Goal: Book appointment/travel/reservation

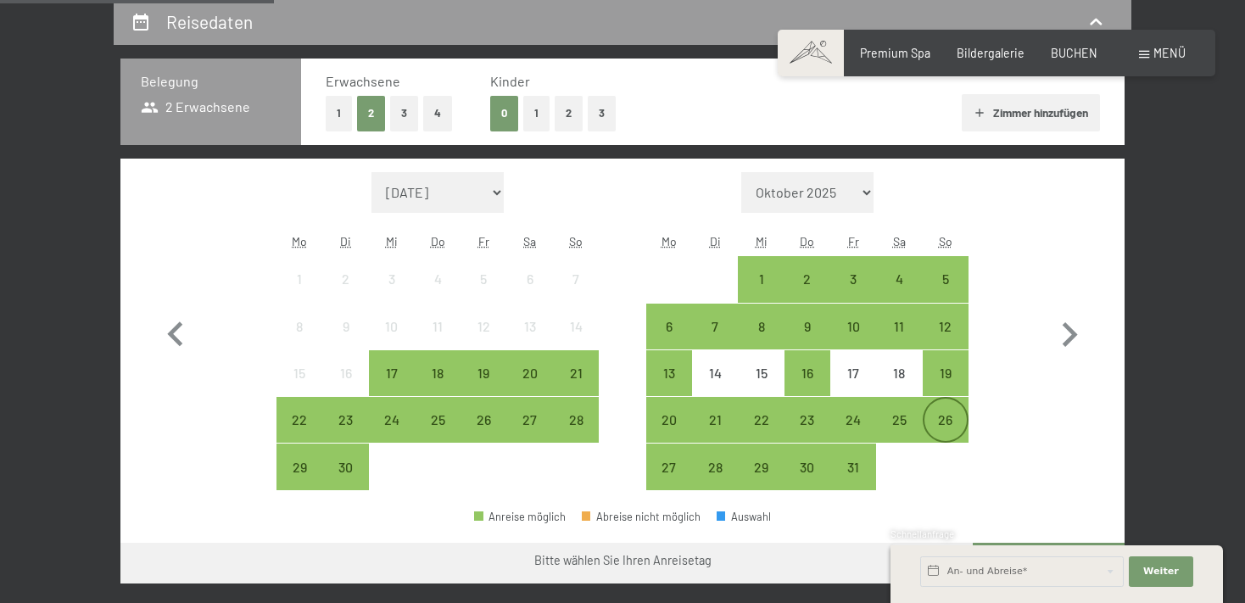
scroll to position [358, 0]
click at [949, 418] on div "26" at bounding box center [945, 434] width 42 height 42
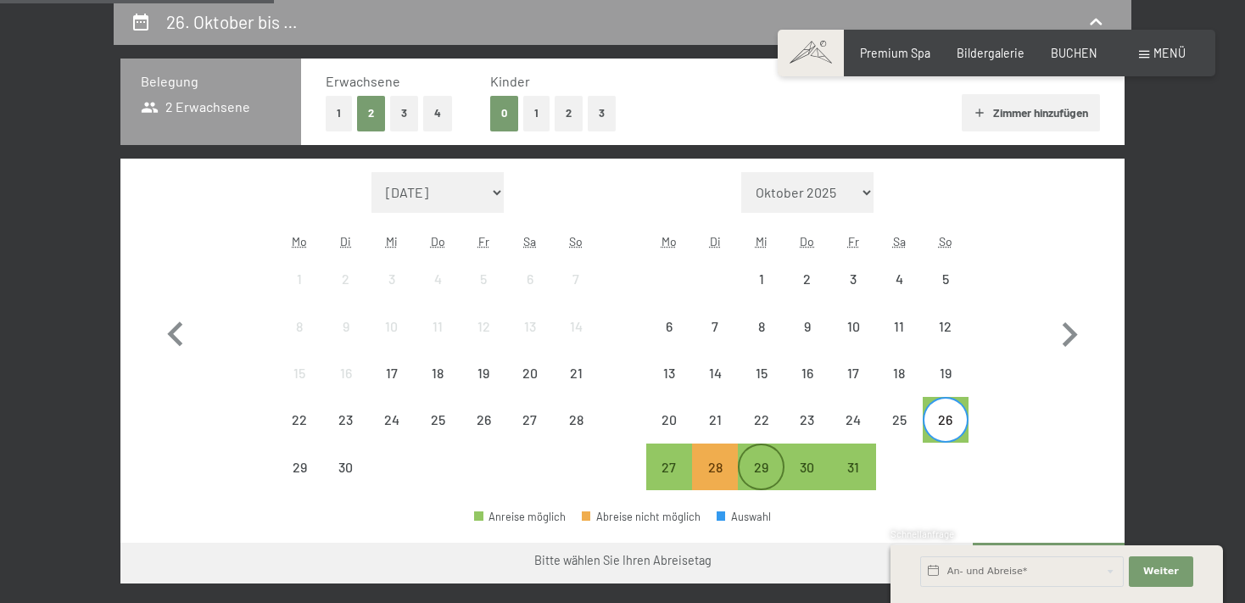
click at [758, 468] on div "29" at bounding box center [760, 481] width 42 height 42
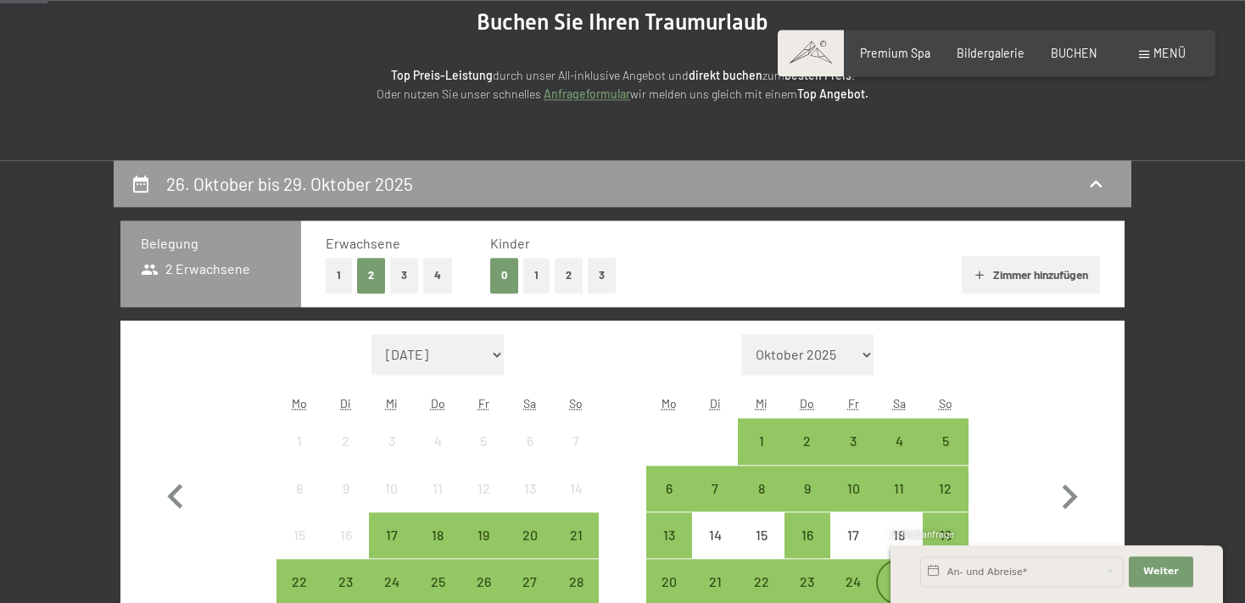
scroll to position [179, 0]
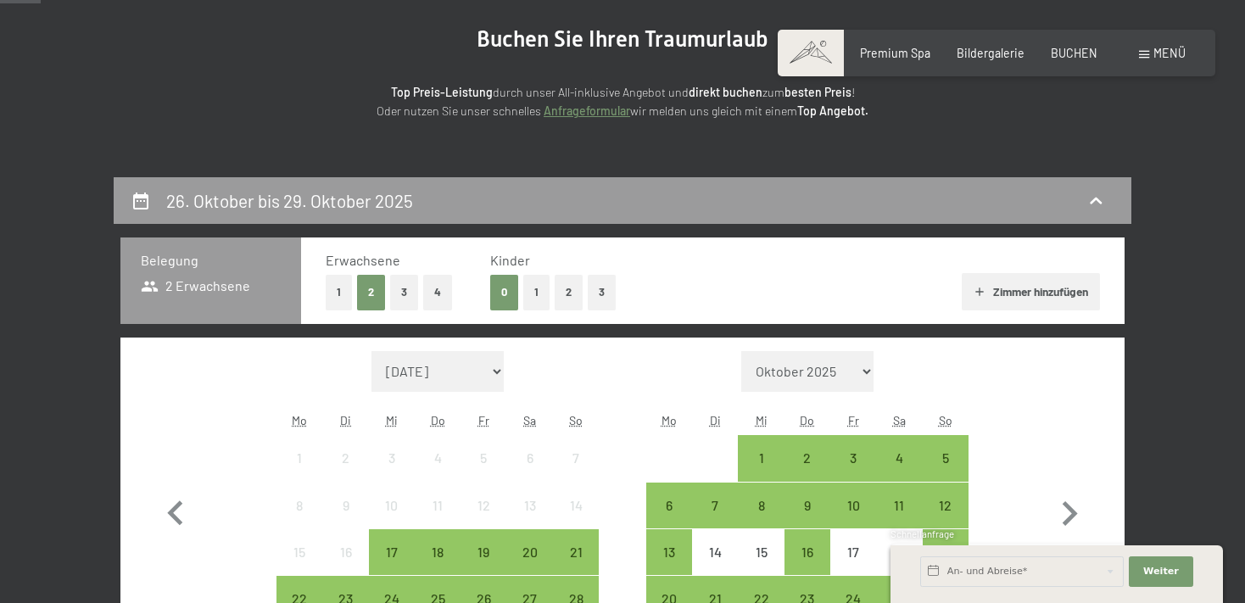
click at [565, 288] on button "2" at bounding box center [569, 292] width 28 height 35
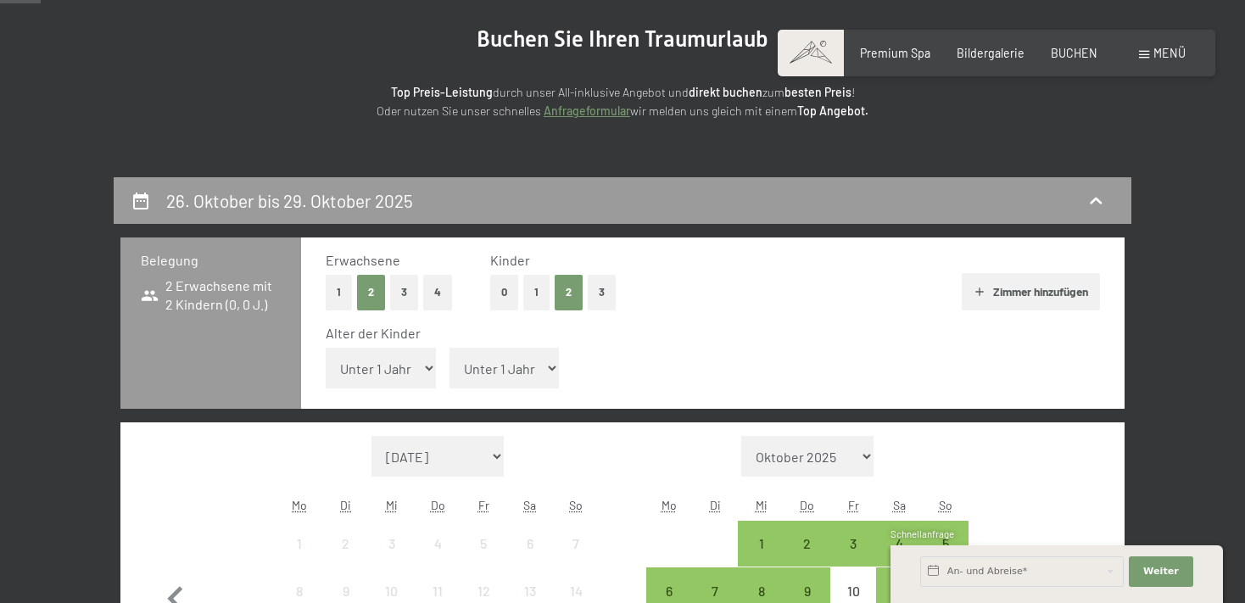
click at [326, 348] on select "Unter 1 Jahr 1 Jahr 2 Jahre 3 Jahre 4 Jahre 5 Jahre 6 Jahre 7 Jahre 8 Jahre 9 J…" at bounding box center [381, 368] width 110 height 41
select select "5"
click option "5 Jahre" at bounding box center [0, 0] width 0 height 0
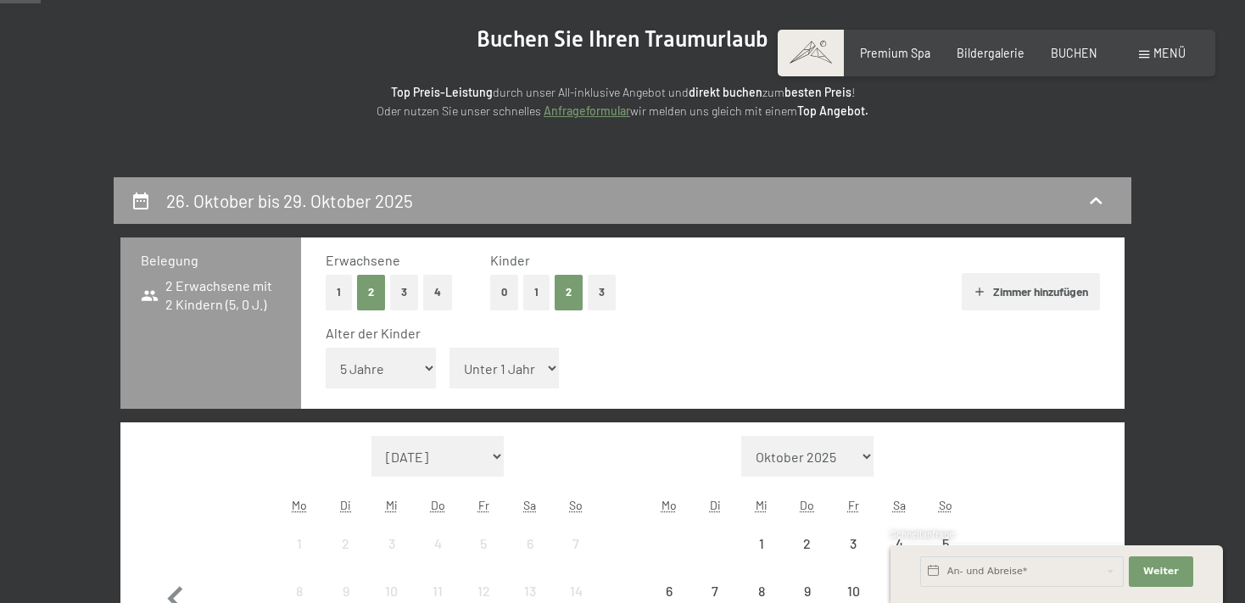
click at [449, 348] on select "Unter 1 Jahr 1 Jahr 2 Jahre 3 Jahre 4 Jahre 5 Jahre 6 Jahre 7 Jahre 8 Jahre 9 J…" at bounding box center [504, 368] width 110 height 41
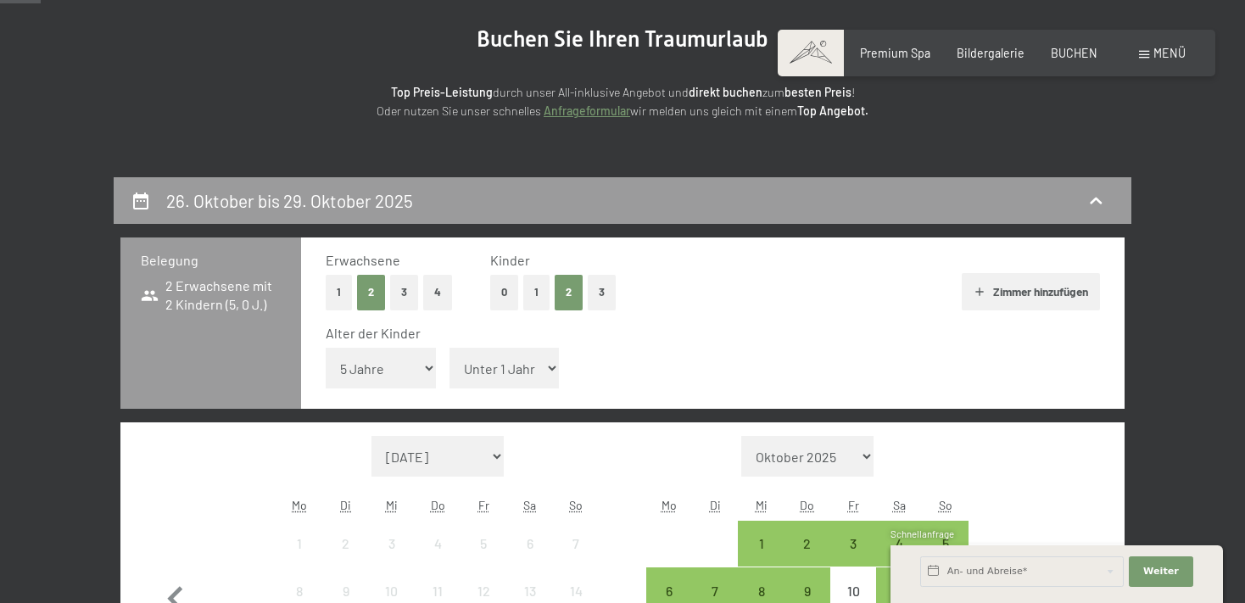
select select "8"
click option "8 Jahre" at bounding box center [0, 0] width 0 height 0
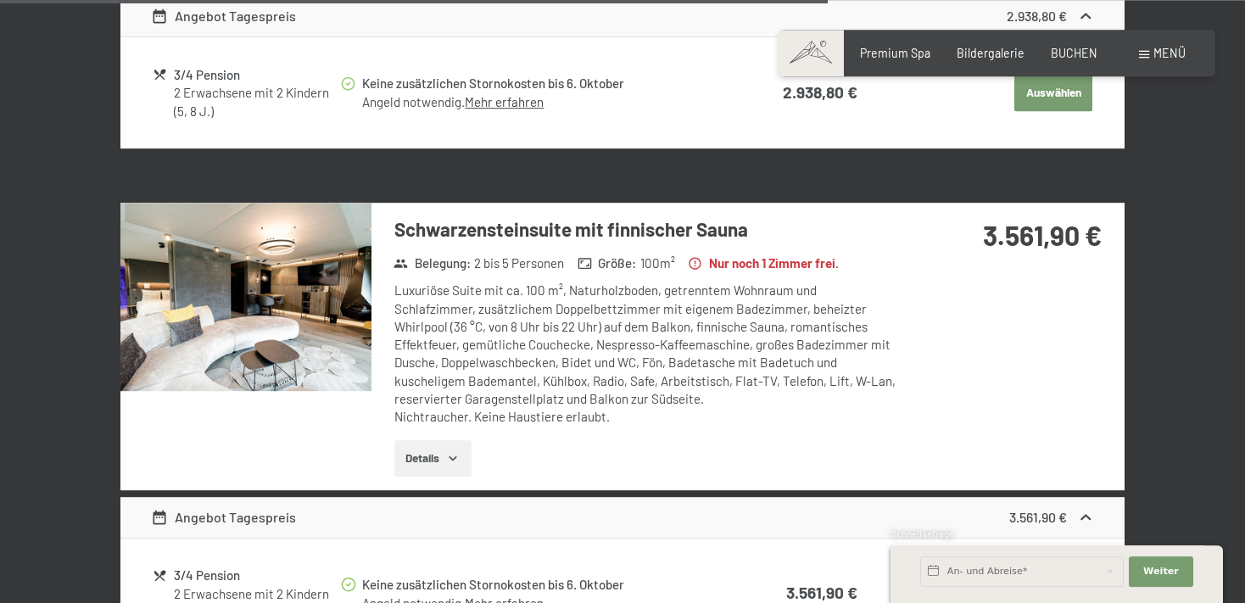
scroll to position [2865, 0]
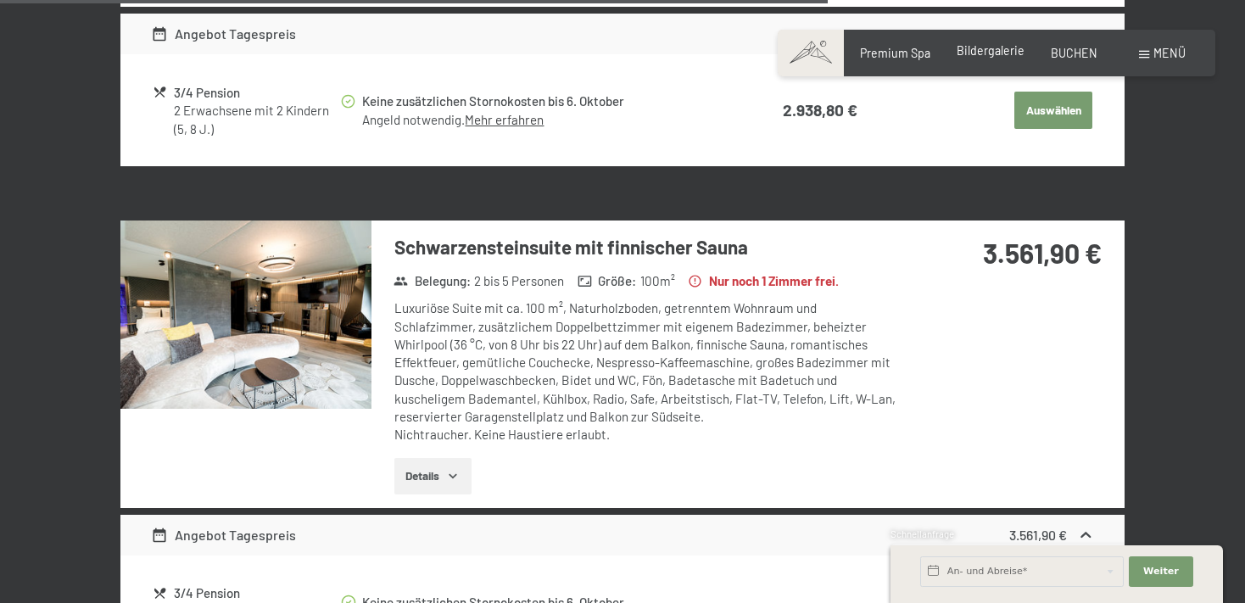
click at [996, 53] on span "Bildergalerie" at bounding box center [991, 50] width 68 height 14
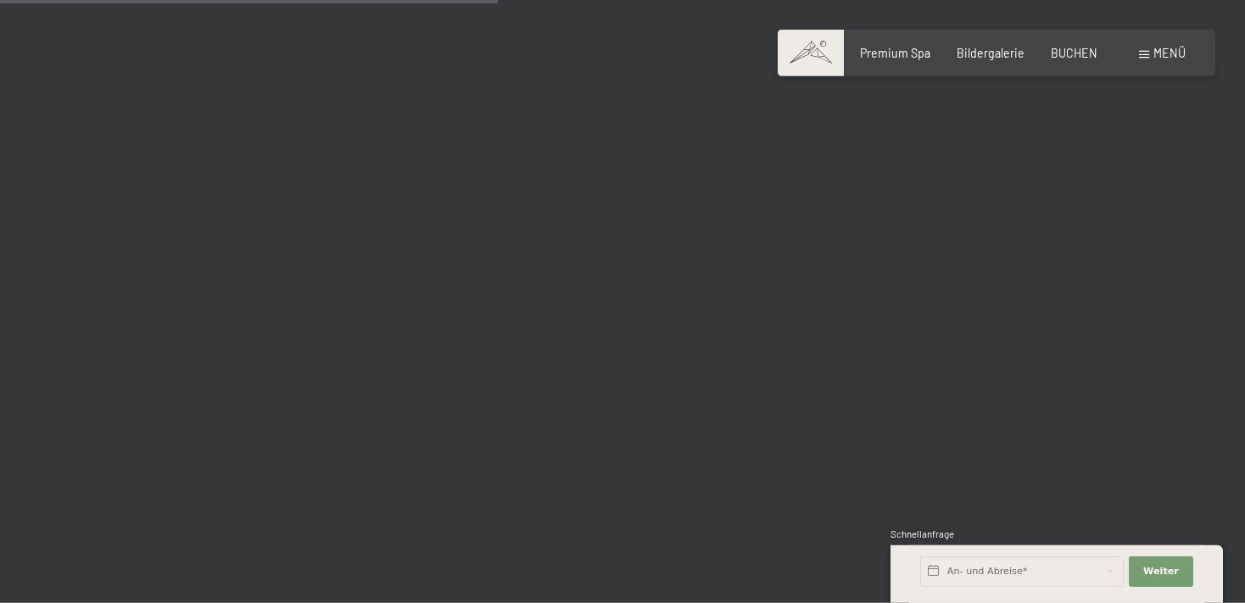
scroll to position [7074, 0]
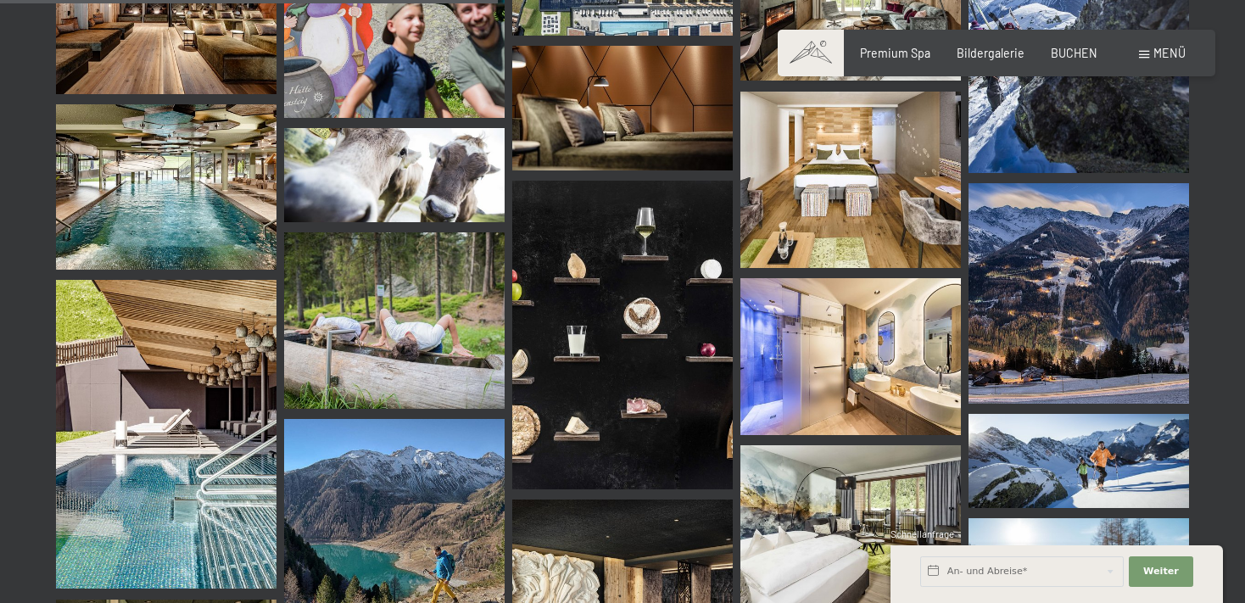
click at [215, 181] on img at bounding box center [166, 186] width 220 height 165
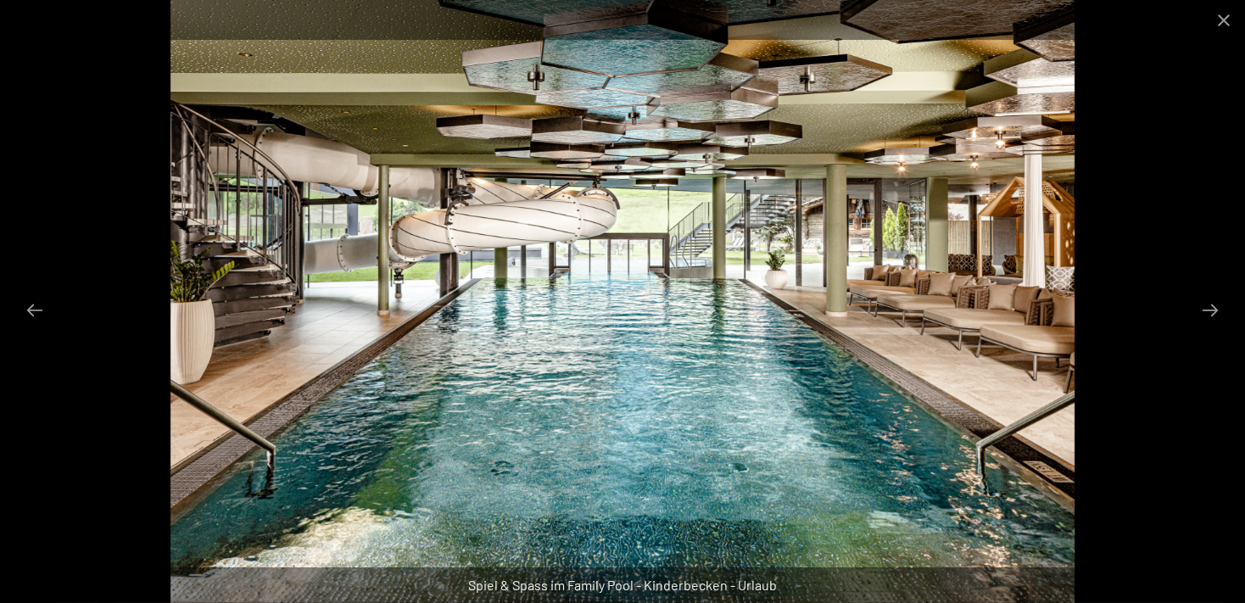
scroll to position [7700, 0]
click at [1226, 25] on button "Close gallery" at bounding box center [1223, 20] width 42 height 40
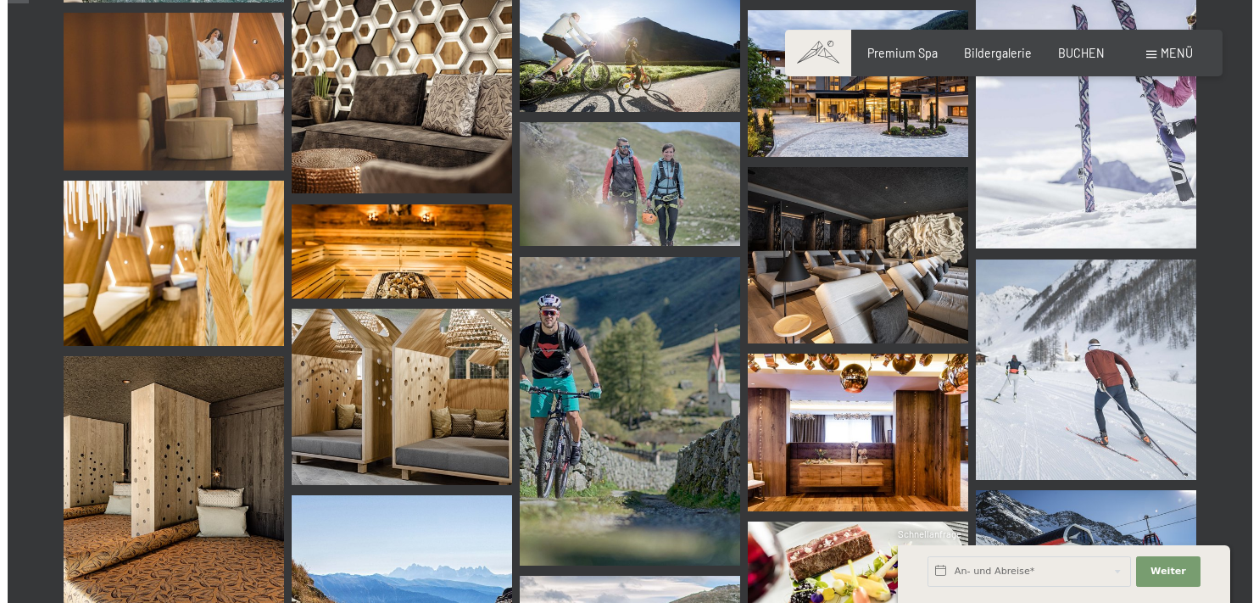
scroll to position [0, 0]
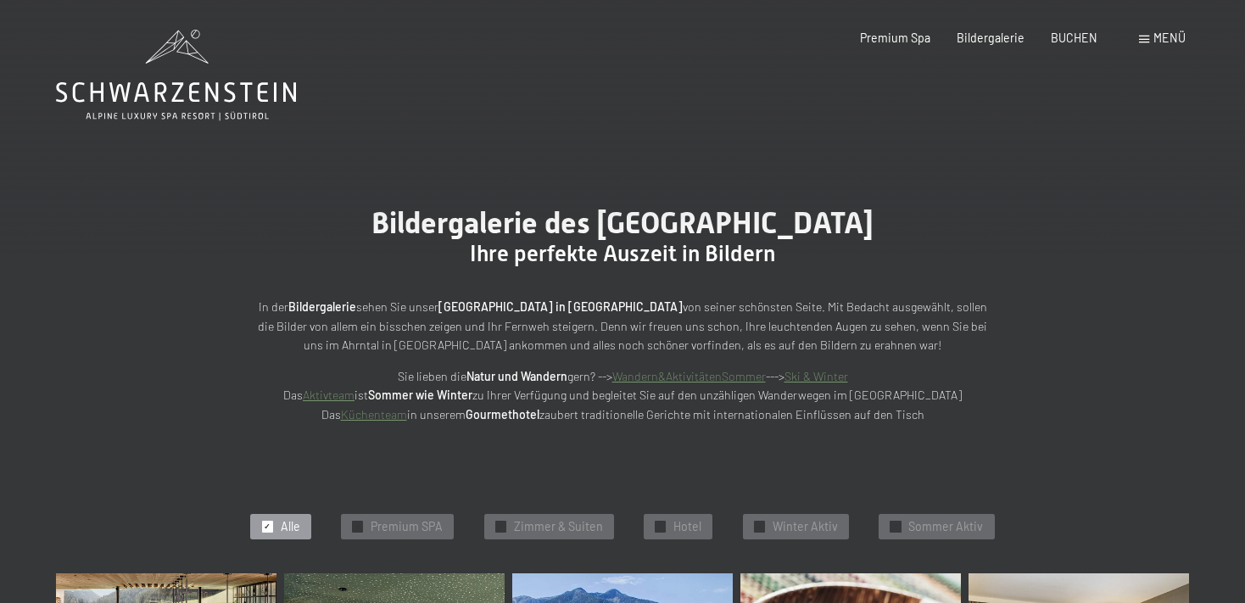
click at [1168, 32] on span "Menü" at bounding box center [1169, 38] width 32 height 14
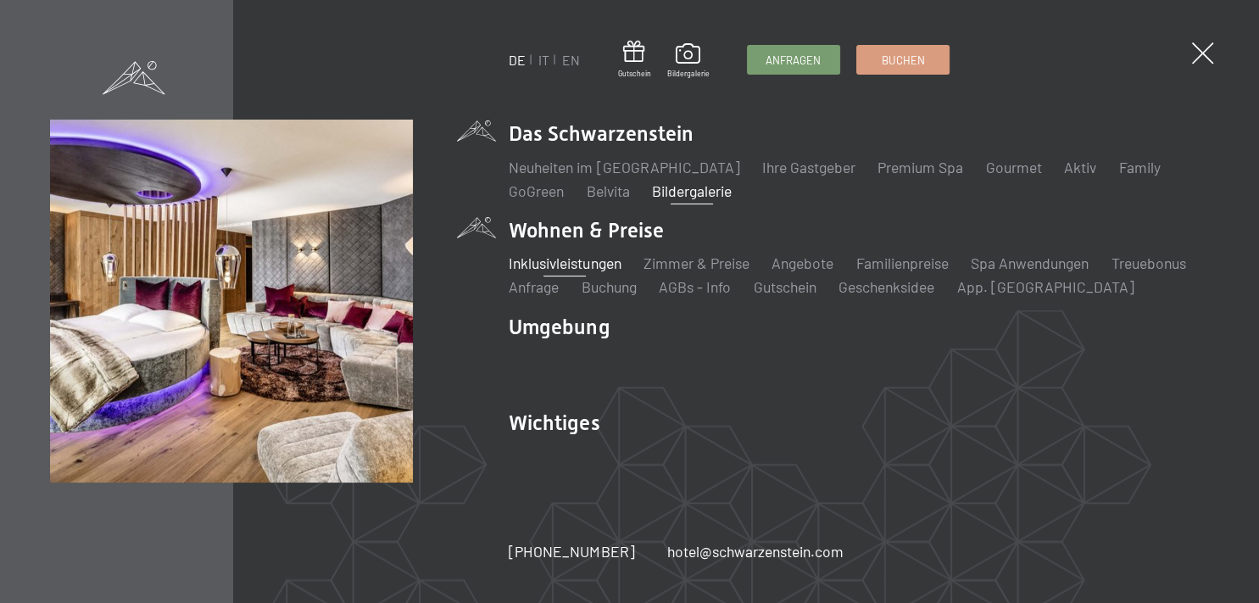
click at [531, 265] on link "Inklusivleistungen" at bounding box center [565, 263] width 112 height 19
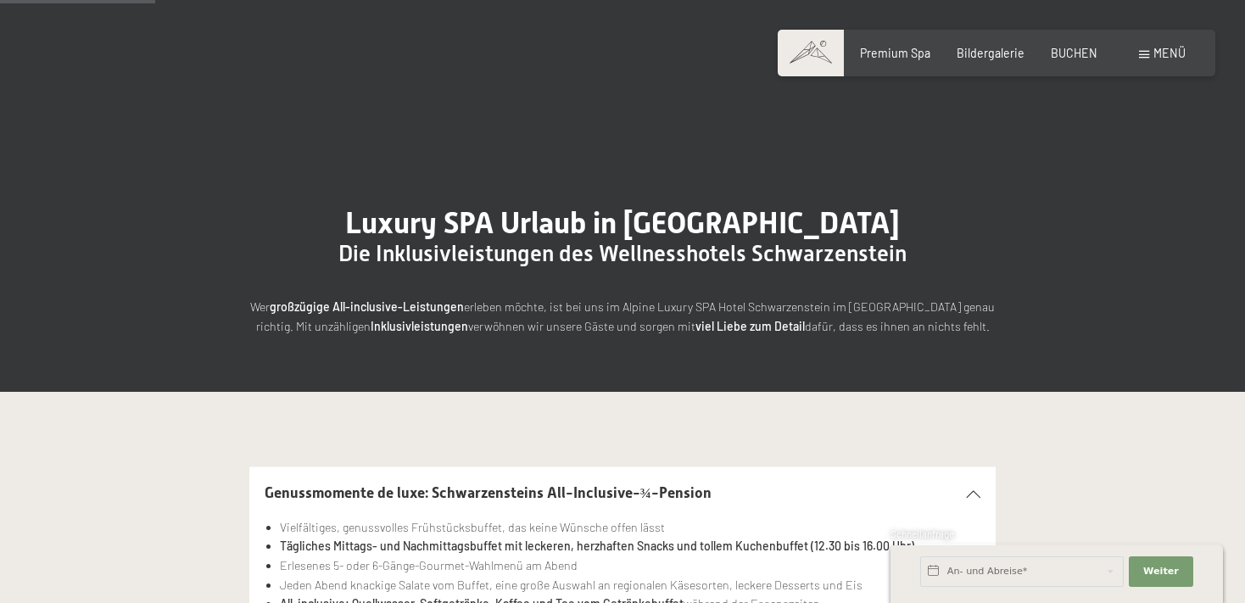
scroll to position [358, 0]
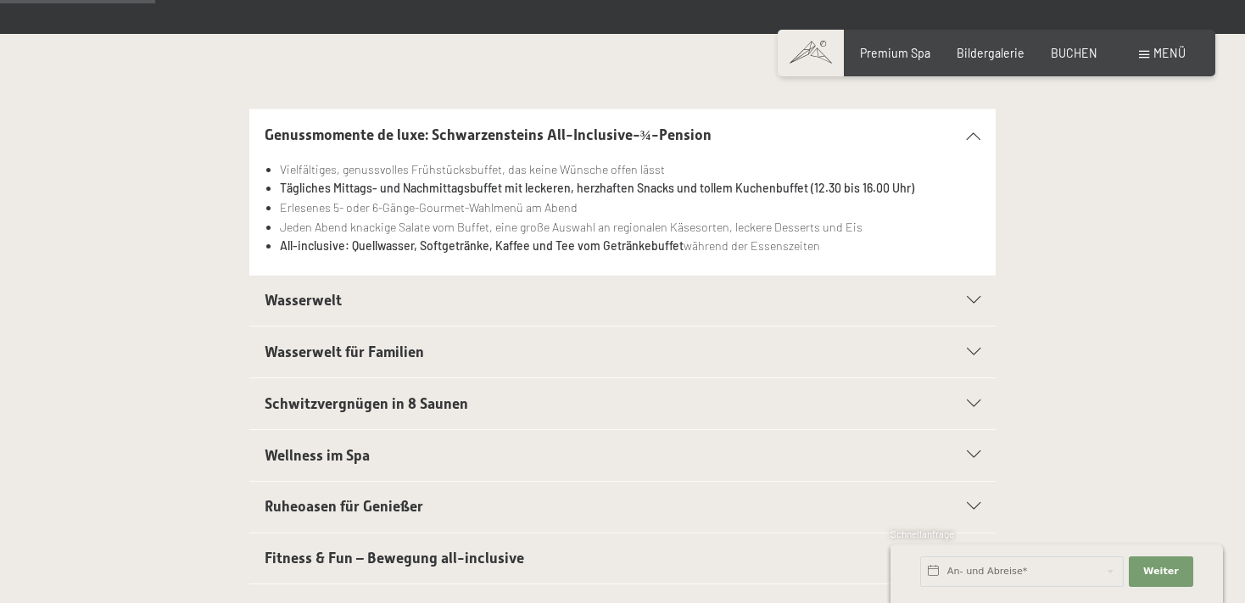
click at [975, 345] on div "Wasserwelt für Familien" at bounding box center [623, 351] width 717 height 51
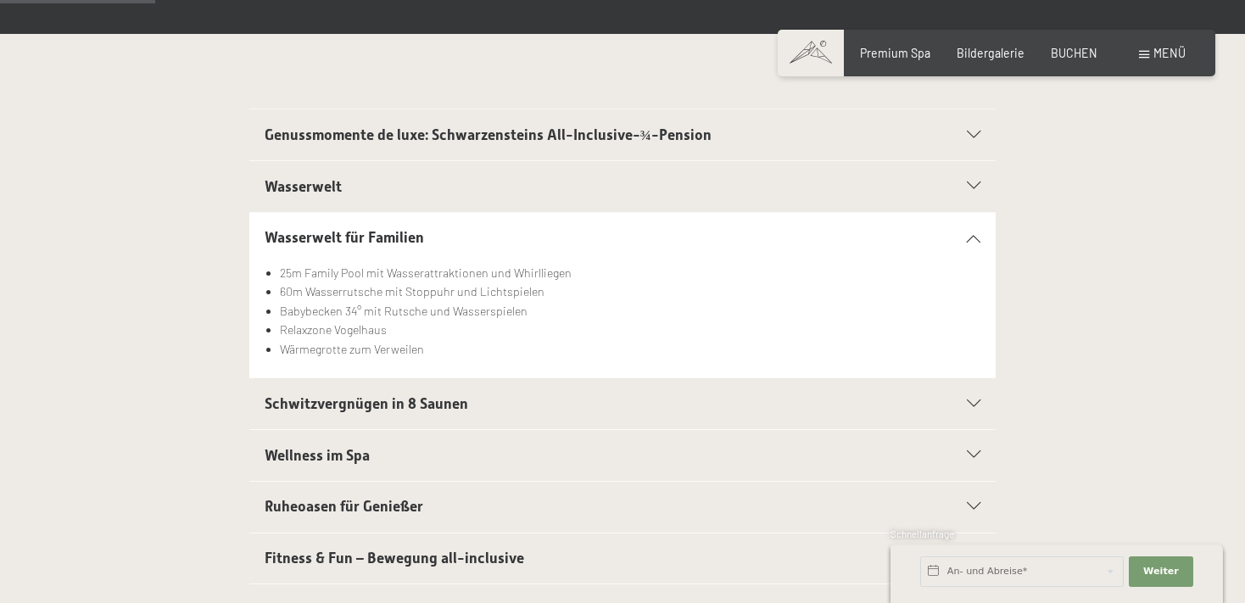
click at [760, 407] on h2 "Schwitzvergnügen in 8 Saunen" at bounding box center [587, 403] width 644 height 21
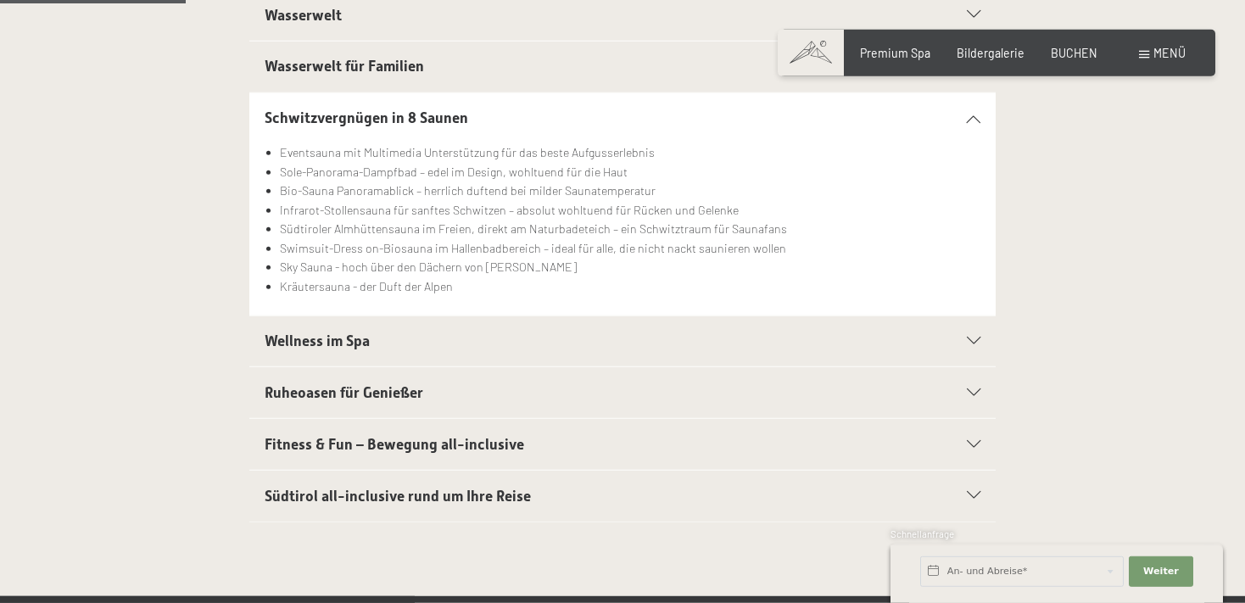
scroll to position [537, 0]
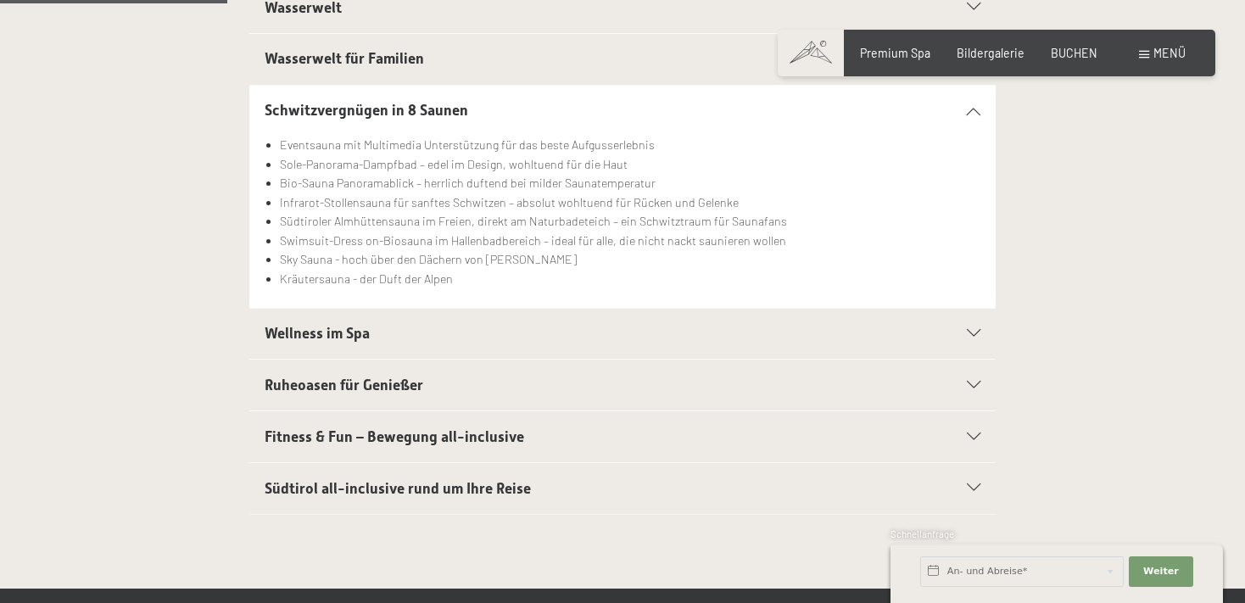
click at [344, 338] on span "Wellness im Spa" at bounding box center [317, 333] width 105 height 17
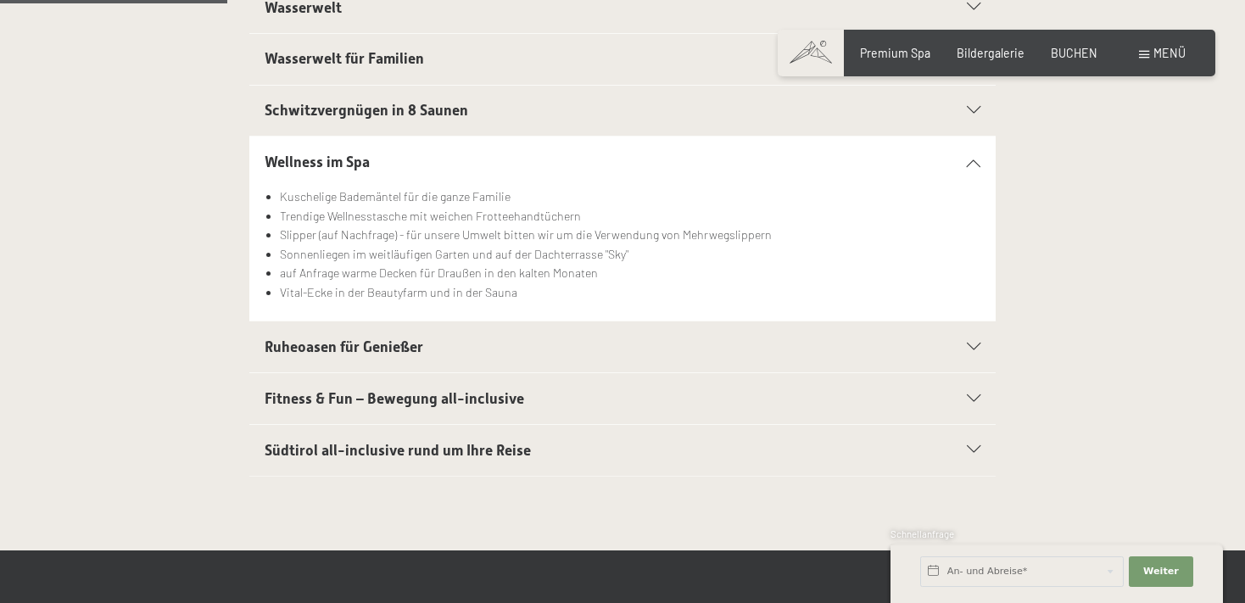
click at [397, 348] on span "Ruheoasen für Genießer" at bounding box center [344, 346] width 159 height 17
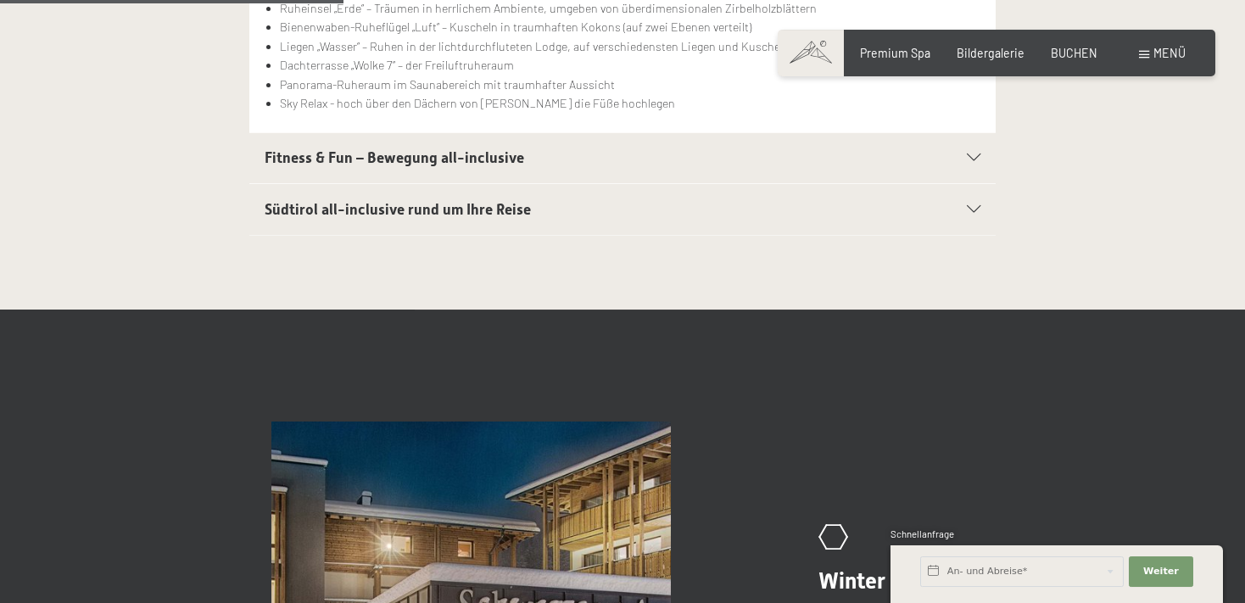
scroll to position [806, 0]
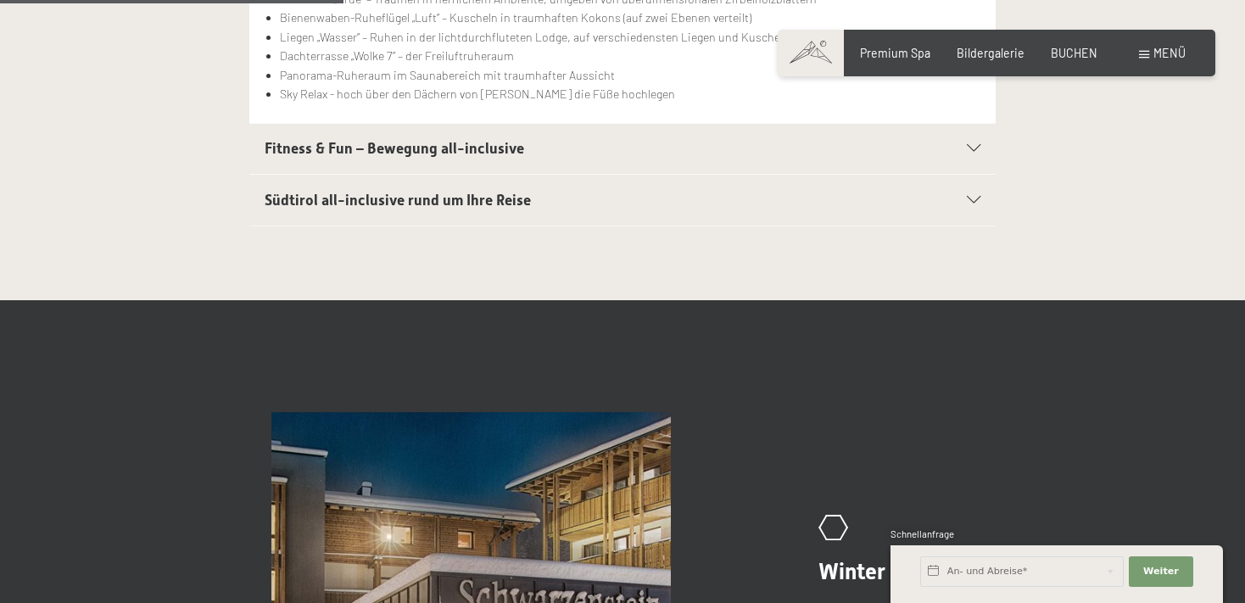
click at [479, 198] on span "Südtirol all-inclusive rund um Ihre Reise" at bounding box center [398, 200] width 266 height 17
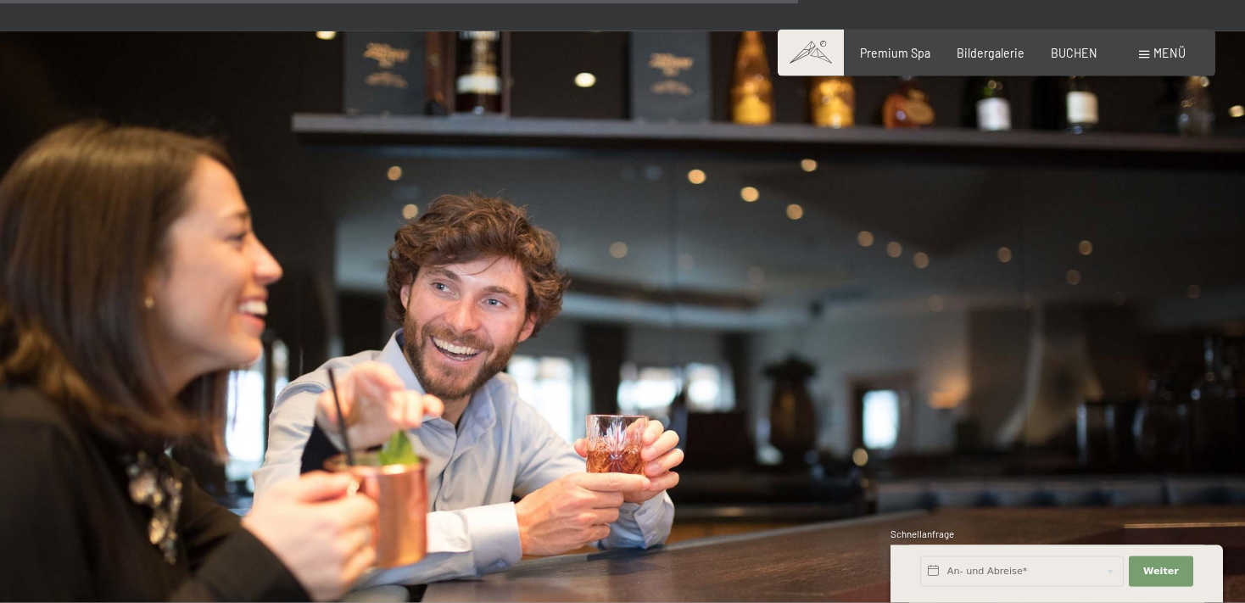
scroll to position [1503, 0]
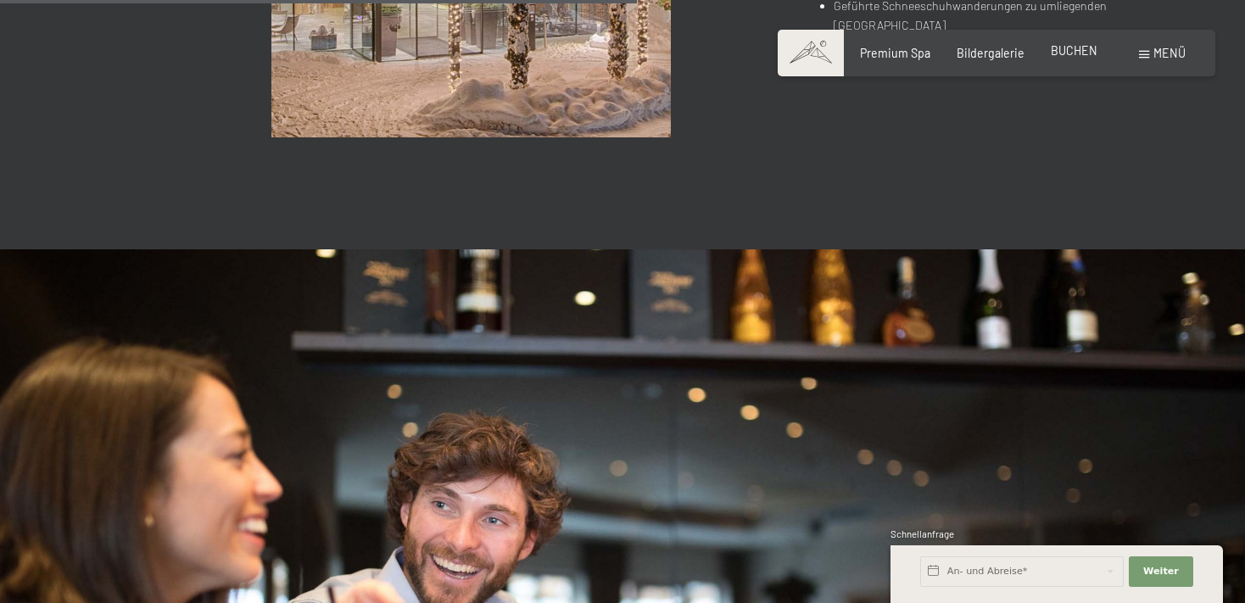
click at [1082, 57] on span "BUCHEN" at bounding box center [1074, 50] width 47 height 14
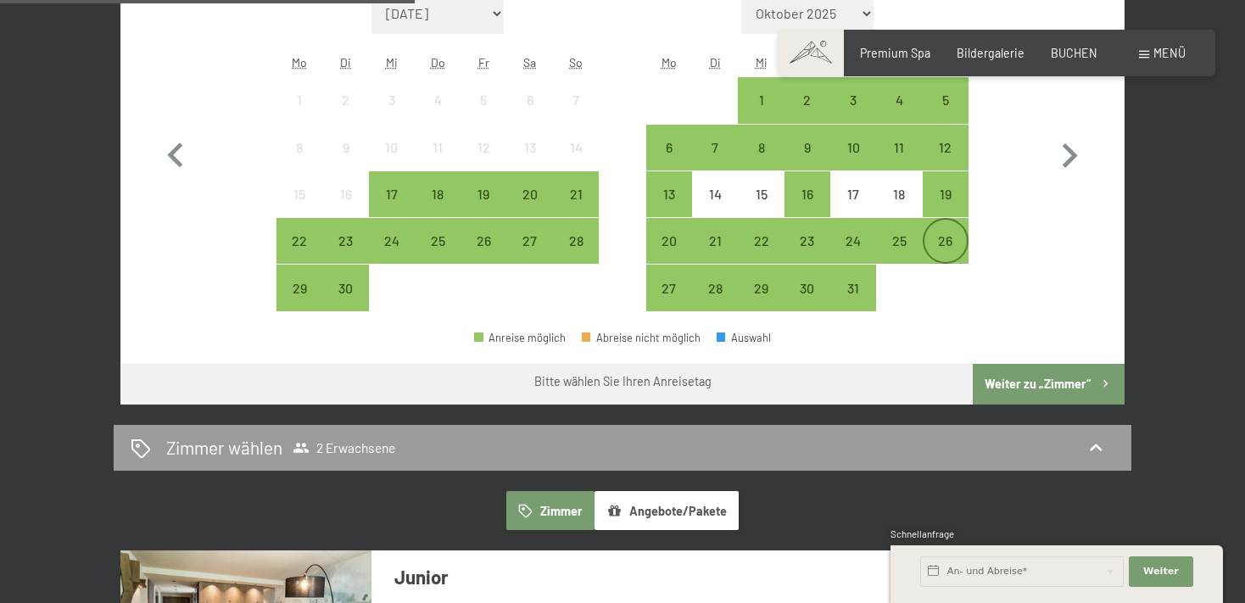
scroll to position [537, 0]
click at [677, 287] on div "27" at bounding box center [669, 303] width 42 height 42
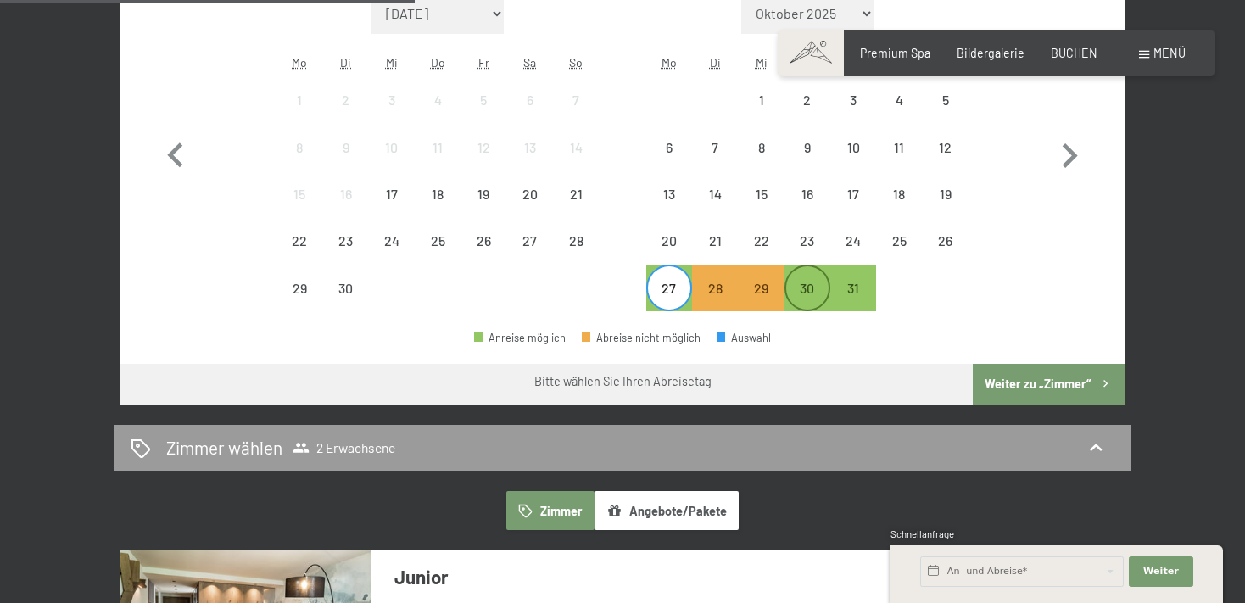
click at [808, 286] on div "30" at bounding box center [807, 303] width 42 height 42
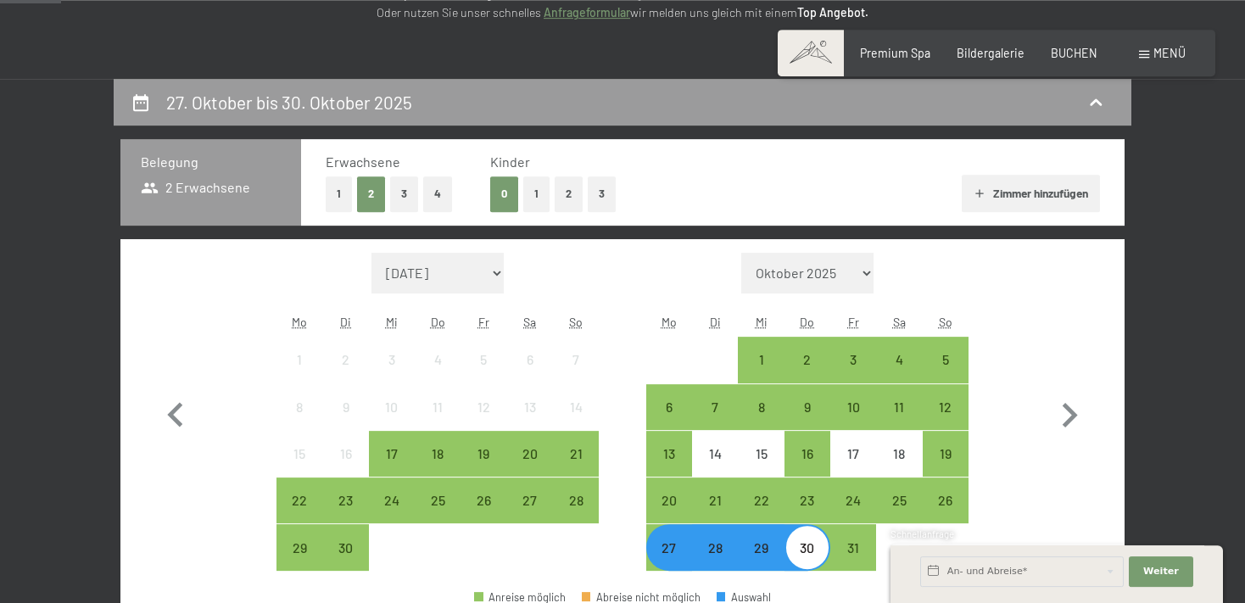
scroll to position [268, 0]
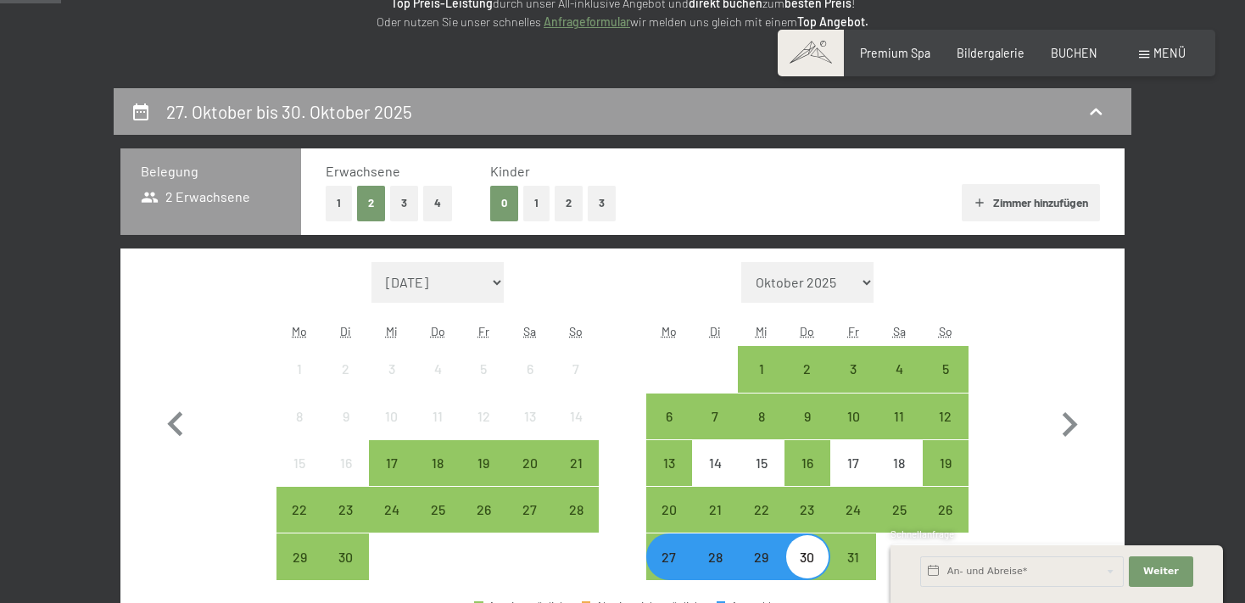
click at [561, 197] on button "2" at bounding box center [569, 203] width 28 height 35
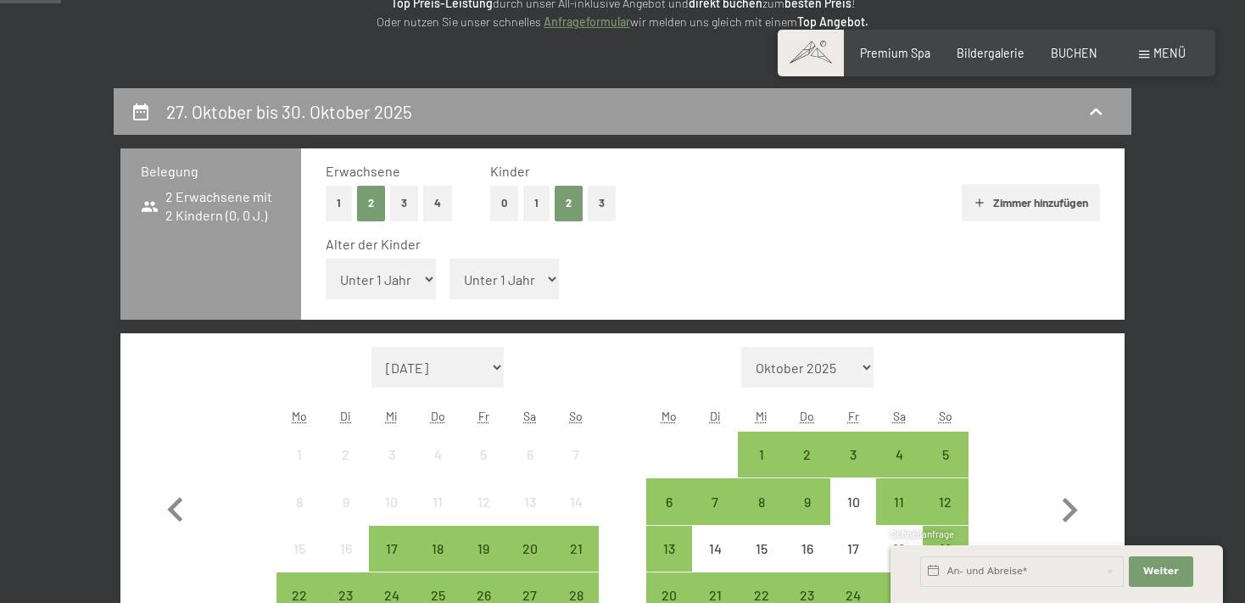
select select "5"
click option "5 Jahre" at bounding box center [0, 0] width 0 height 0
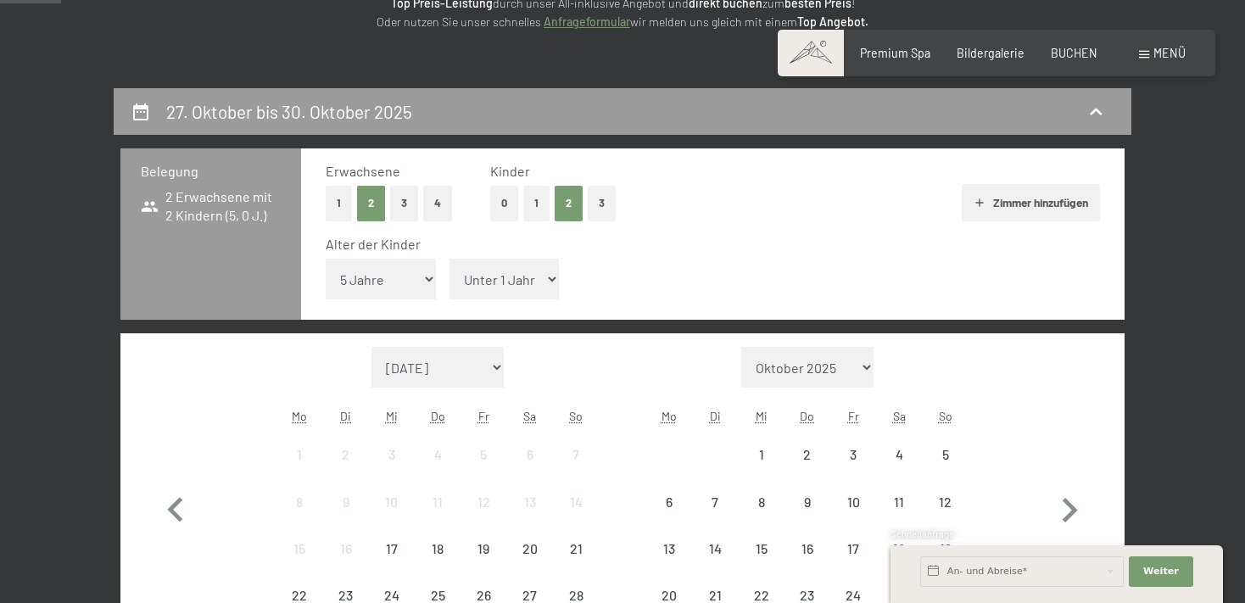
click at [449, 259] on select "Unter 1 Jahr 1 Jahr 2 Jahre 3 Jahre 4 Jahre 5 Jahre 6 Jahre 7 Jahre 8 Jahre 9 J…" at bounding box center [504, 279] width 110 height 41
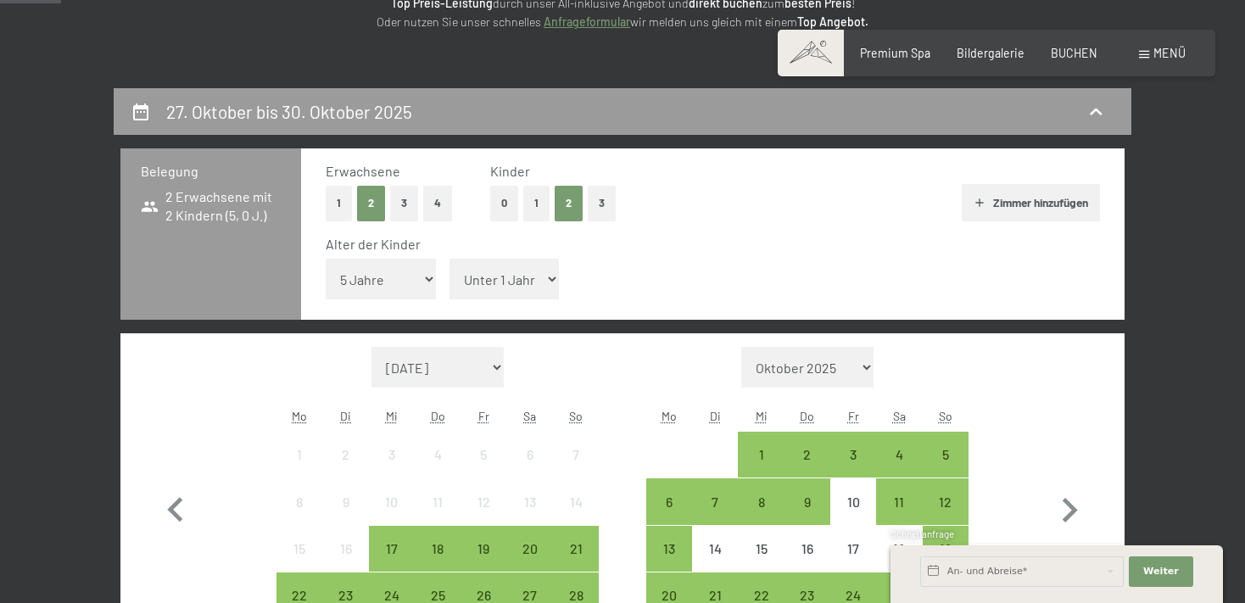
select select "8"
click option "8 Jahre" at bounding box center [0, 0] width 0 height 0
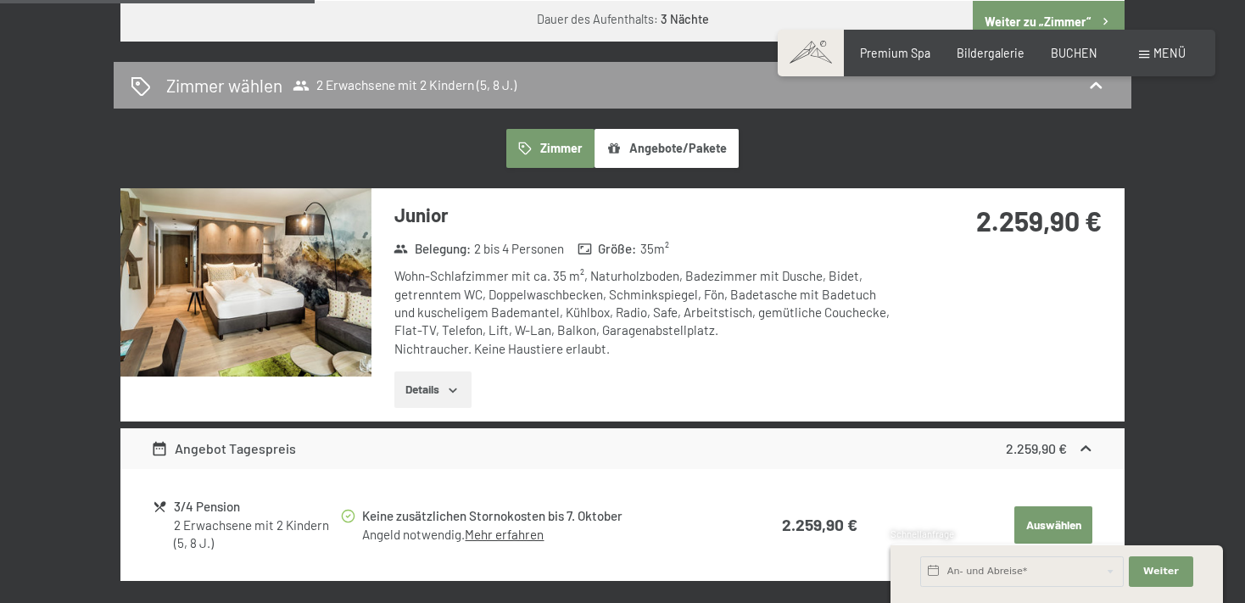
scroll to position [1163, 0]
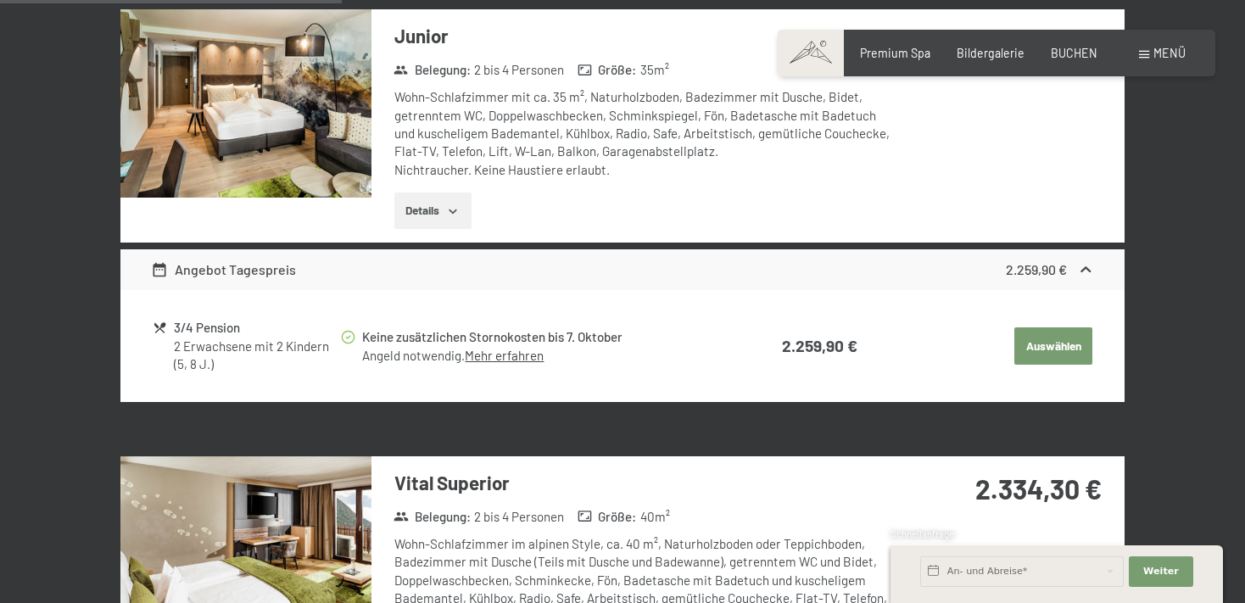
click at [215, 267] on div "Angebot Tagespreis" at bounding box center [224, 269] width 146 height 20
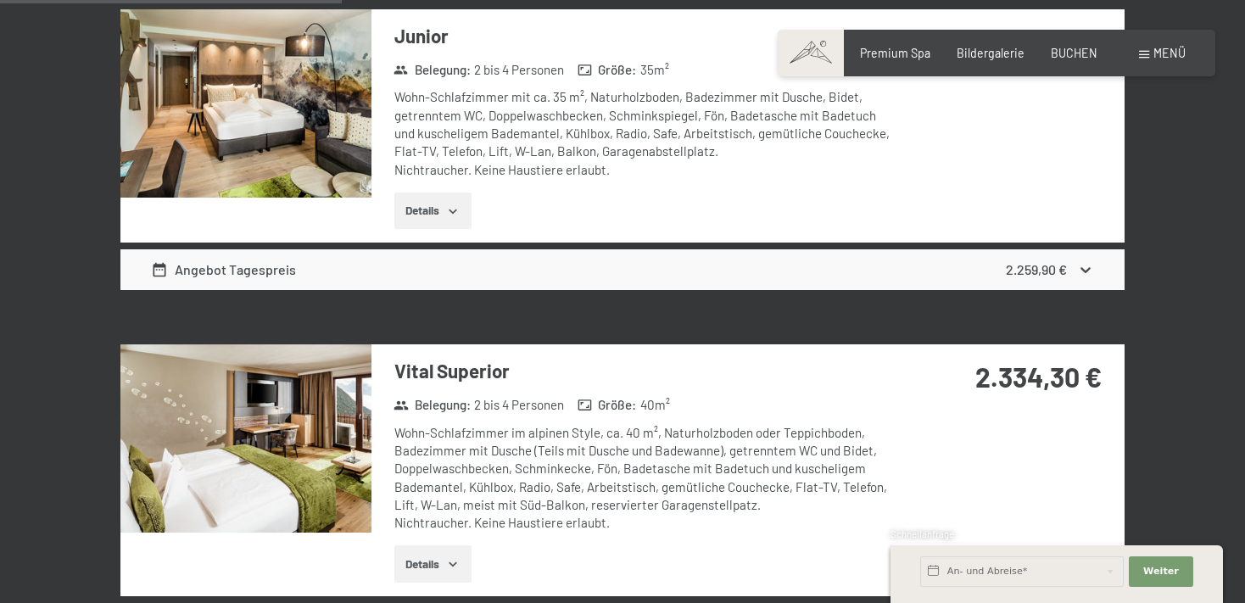
click at [215, 265] on div "Angebot Tagespreis" at bounding box center [224, 269] width 146 height 20
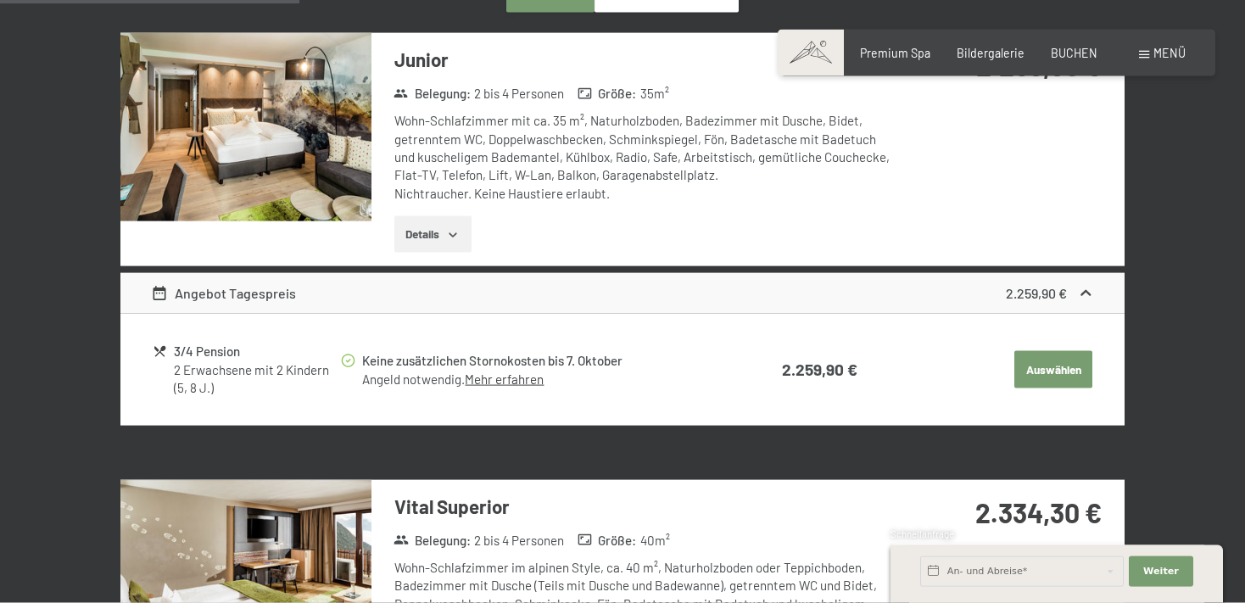
scroll to position [984, 0]
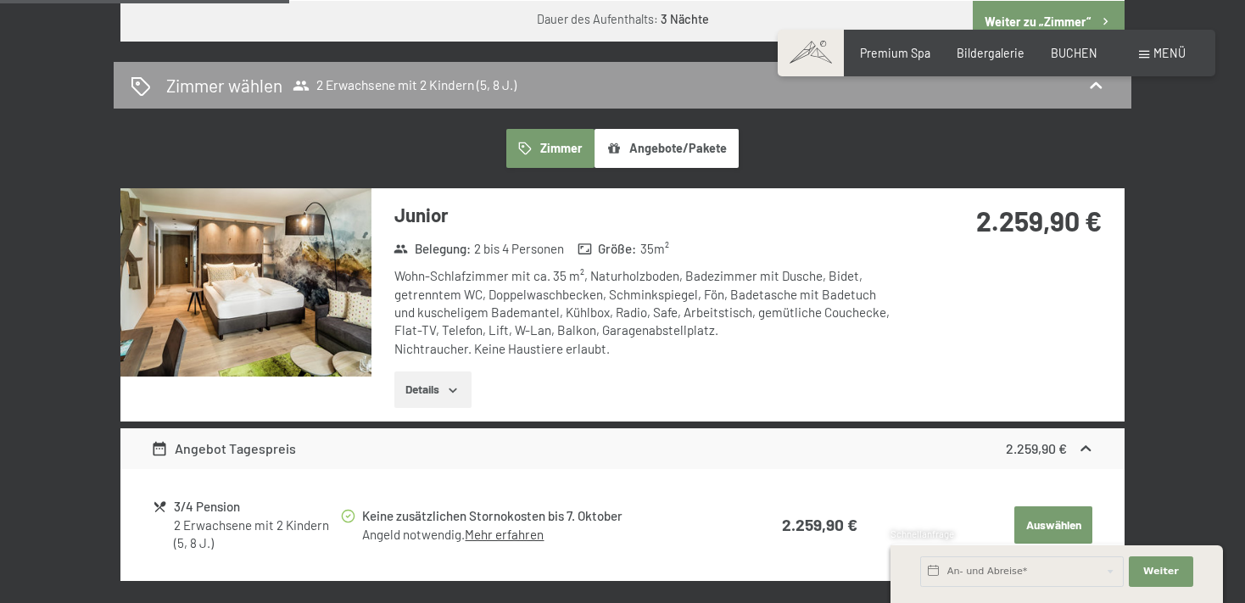
click at [449, 383] on icon "button" at bounding box center [453, 390] width 14 height 14
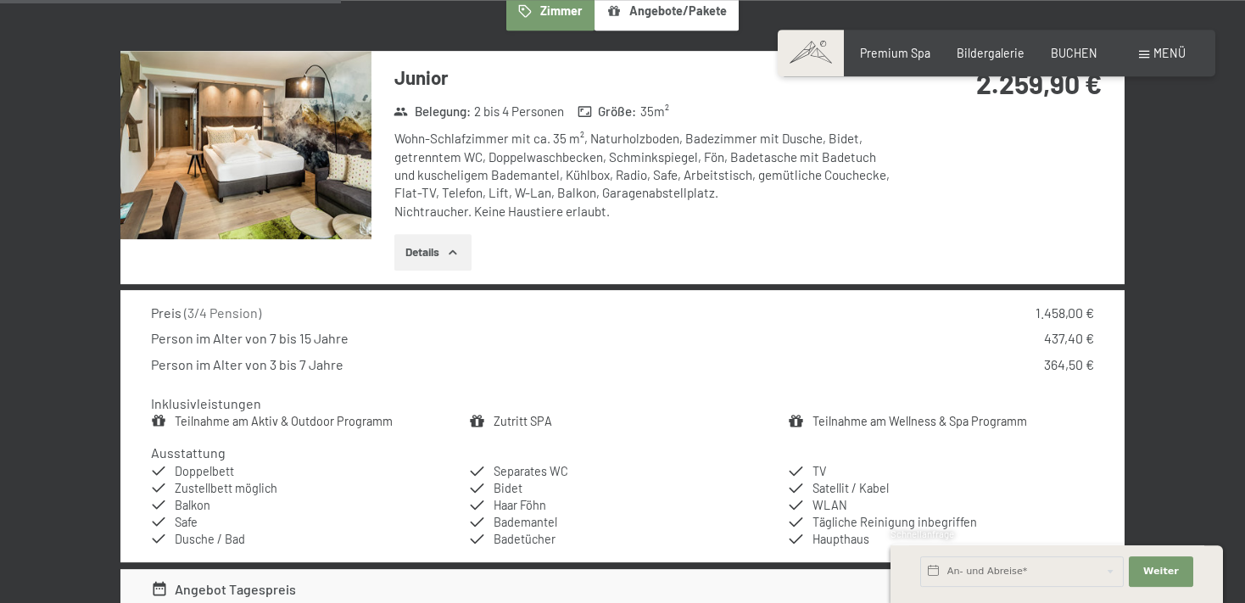
scroll to position [1074, 0]
